Goal: Check status: Check status

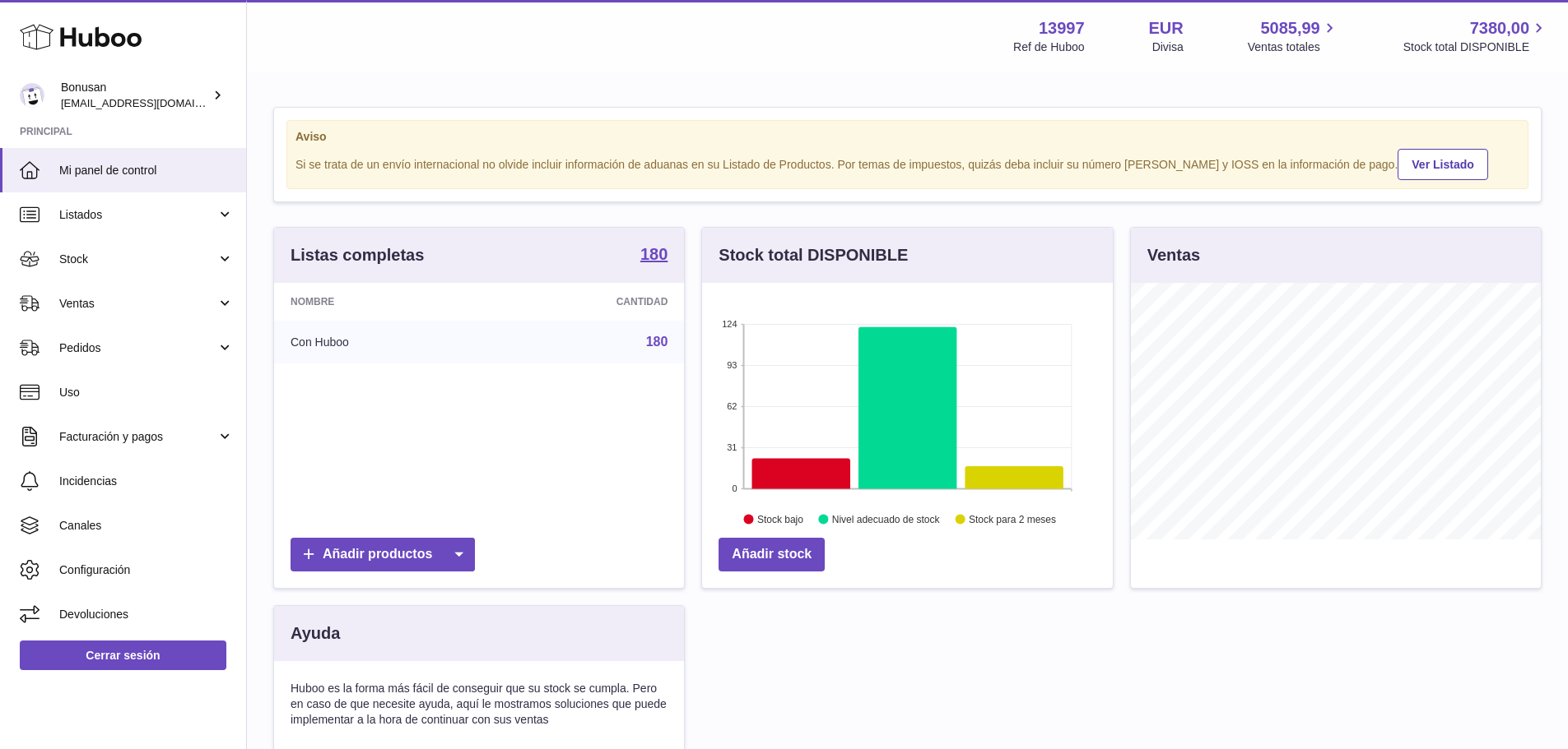
scroll to position [257, 411]
click at [75, 304] on span "Ventas" at bounding box center [137, 303] width 157 height 16
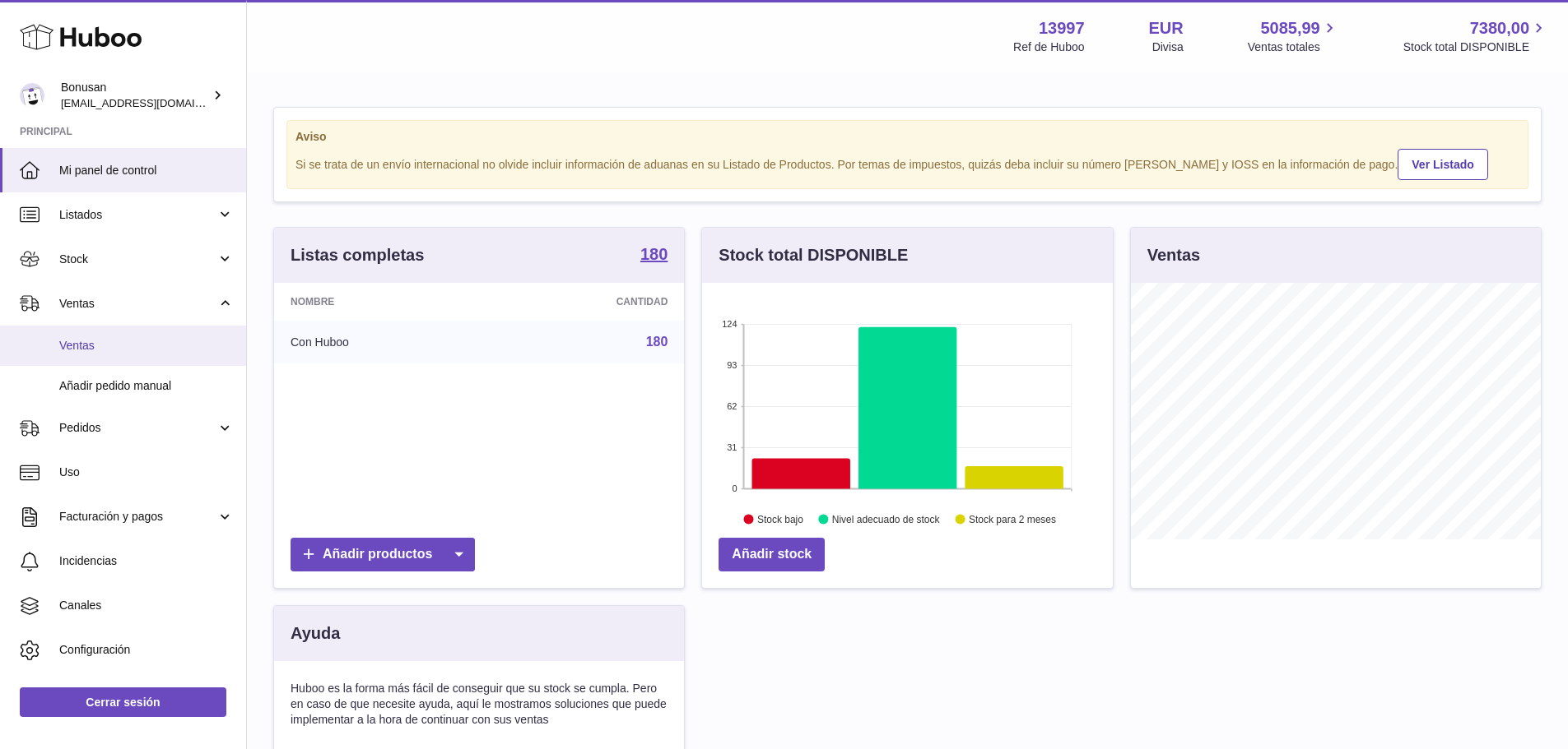
click at [81, 350] on span "Ventas" at bounding box center [146, 345] width 175 height 16
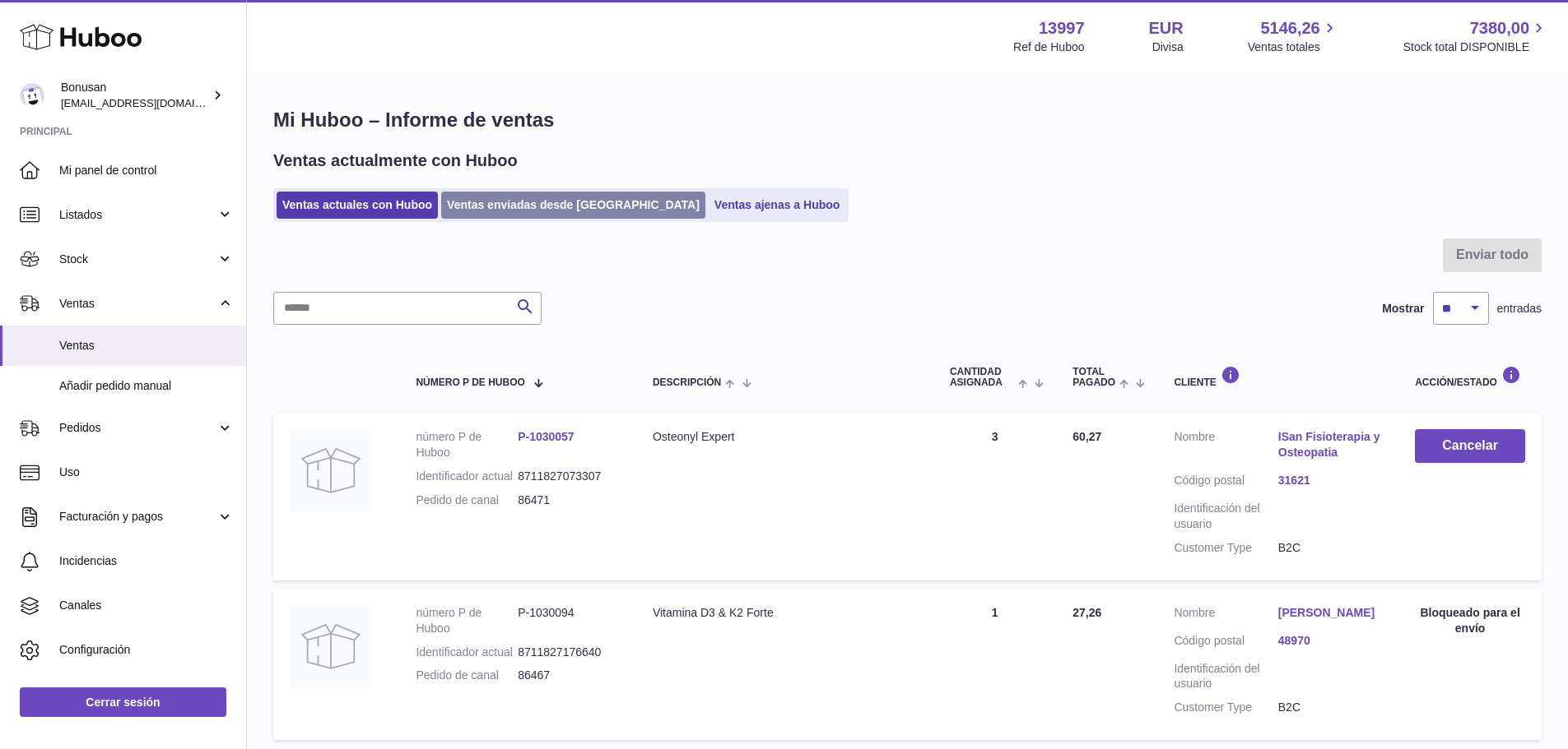
click at [505, 201] on link "Ventas enviadas desde [GEOGRAPHIC_DATA]" at bounding box center [572, 205] width 264 height 27
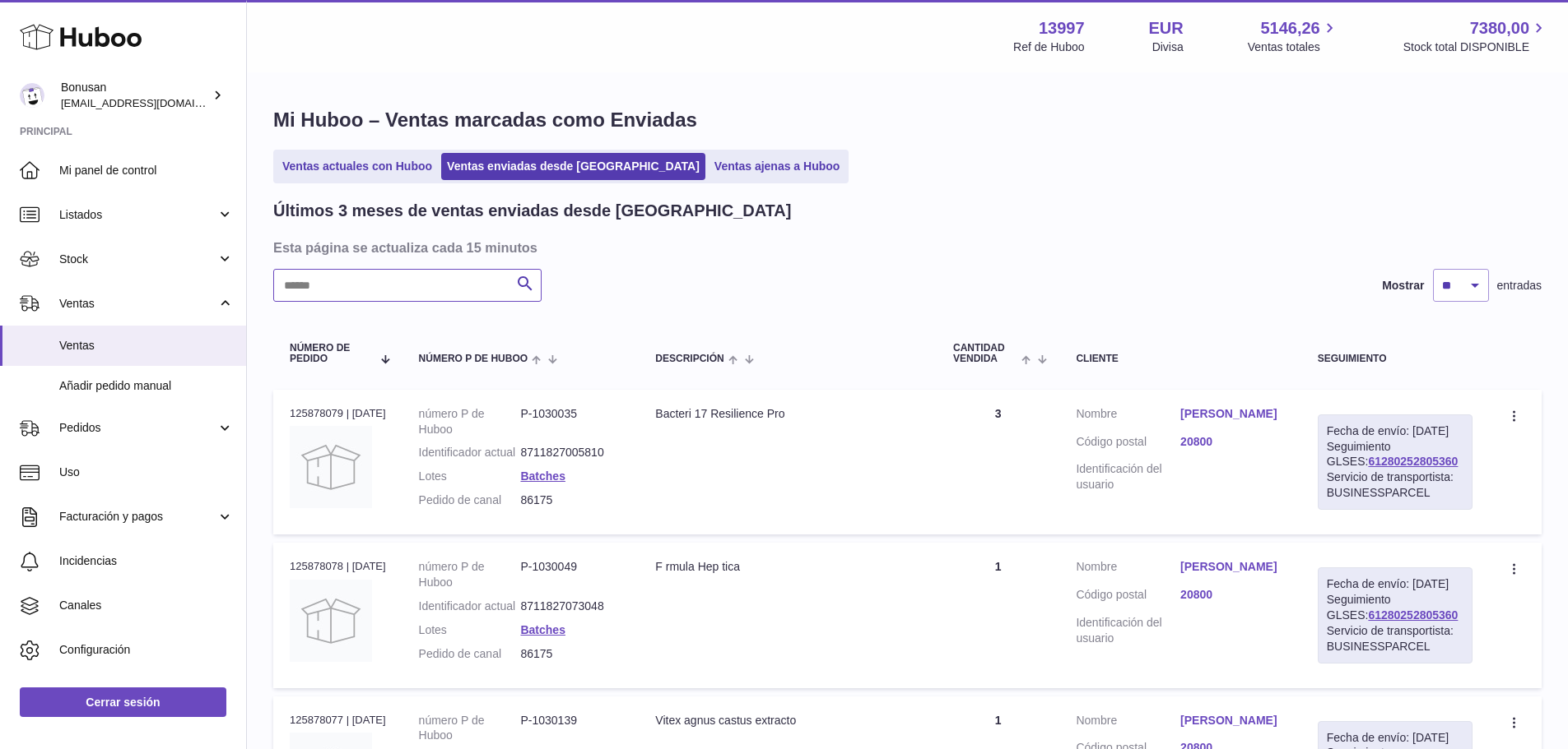
click at [349, 281] on input "text" at bounding box center [407, 285] width 268 height 33
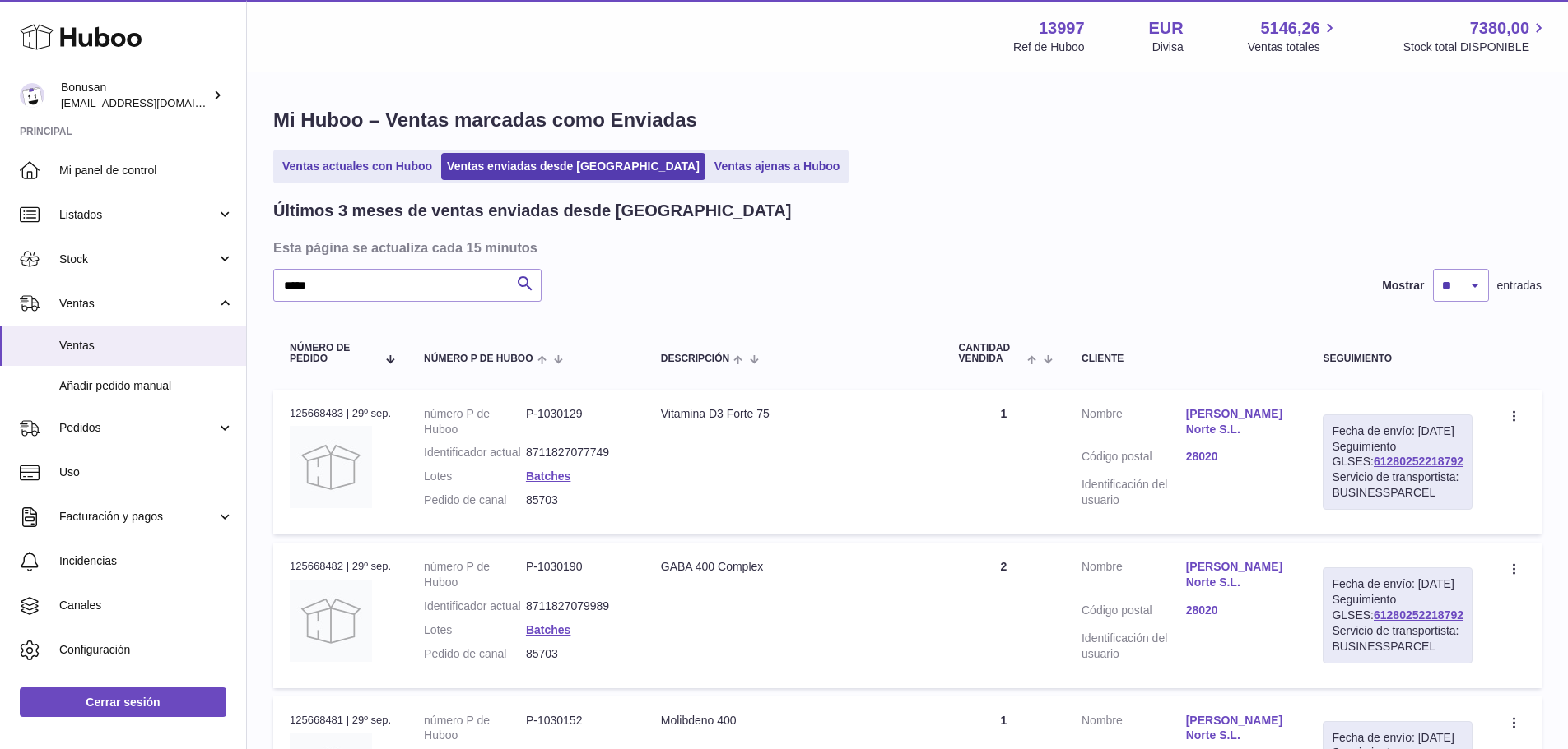
click at [1404, 465] on div "Fecha de envío: [DATE] Seguimiento GLSES: 61280252218792 Servicio de transporti…" at bounding box center [1398, 462] width 150 height 95
click at [1406, 468] on link "61280252218792" at bounding box center [1418, 462] width 89 height 13
drag, startPoint x: 330, startPoint y: 281, endPoint x: 205, endPoint y: 276, distance: 125.1
click at [205, 276] on div "Huboo Bonusan [EMAIL_ADDRESS][DOMAIN_NAME] Principal Mi panel de control Listad…" at bounding box center [784, 643] width 1568 height 1287
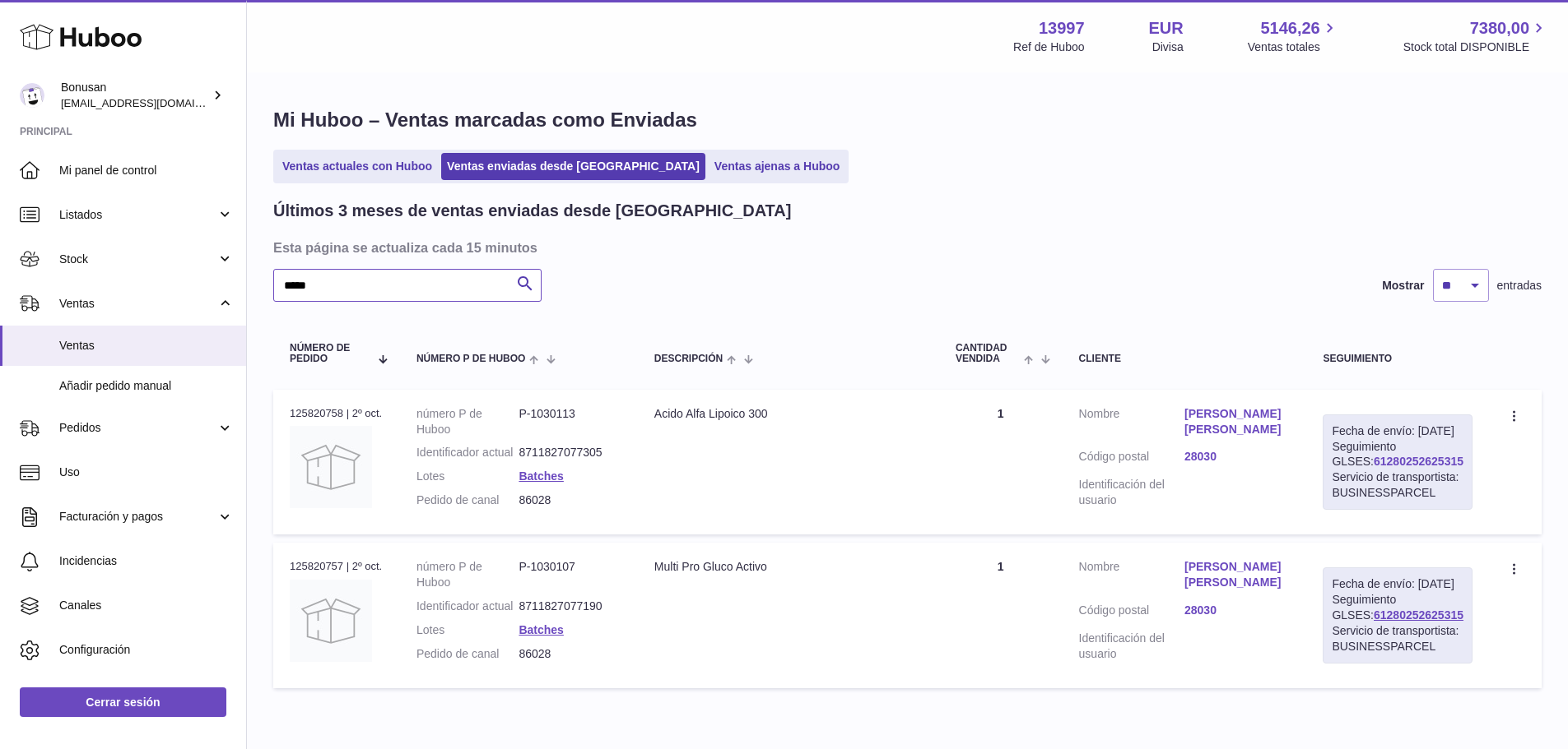
type input "*****"
click at [1373, 468] on link "61280252625315" at bounding box center [1418, 462] width 89 height 13
